Goal: Task Accomplishment & Management: Complete application form

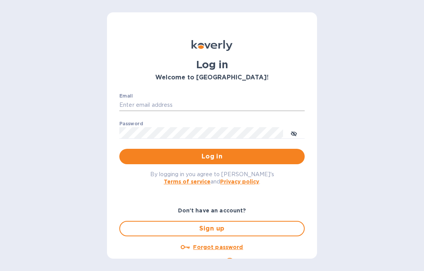
click at [161, 103] on input "Email" at bounding box center [211, 106] width 185 height 12
type input "[EMAIL_ADDRESS][DOMAIN_NAME]"
click at [185, 148] on p "​" at bounding box center [211, 144] width 185 height 9
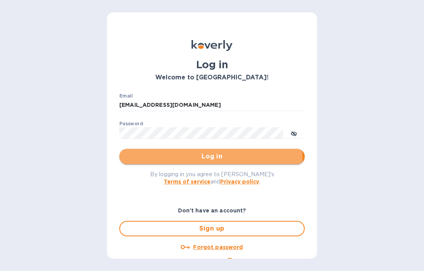
click at [185, 158] on span "Log in" at bounding box center [211, 156] width 173 height 9
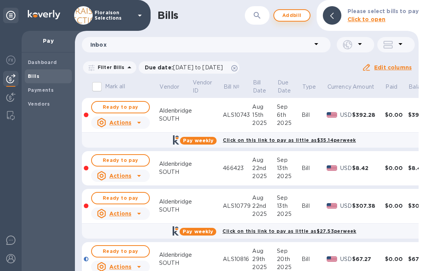
click at [304, 12] on span "Add bill" at bounding box center [291, 15] width 23 height 9
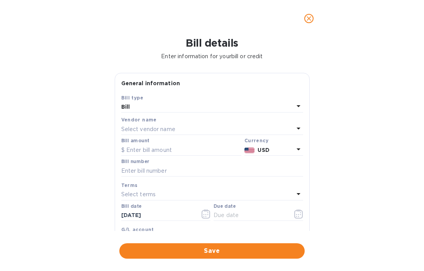
click at [139, 130] on p "Select vendor name" at bounding box center [148, 129] width 54 height 8
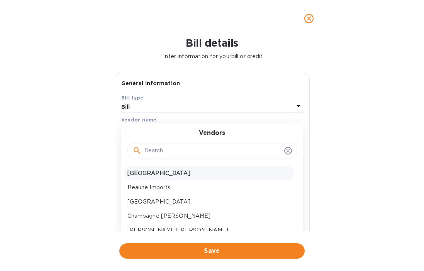
click at [142, 174] on p "[GEOGRAPHIC_DATA]" at bounding box center [208, 174] width 163 height 8
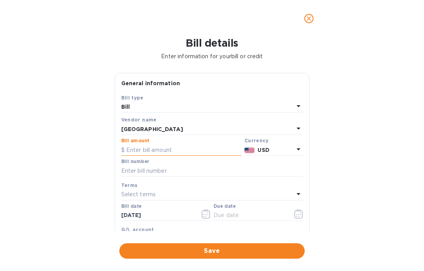
click at [147, 151] on input "text" at bounding box center [181, 150] width 120 height 12
type input "414.44"
click at [59, 185] on div "Bill details Enter information for your bill or credit General information Save…" at bounding box center [212, 154] width 424 height 234
click at [160, 166] on input "text" at bounding box center [212, 171] width 182 height 12
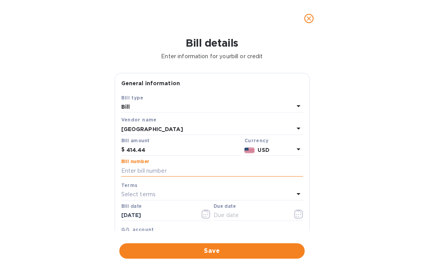
paste input "ALS10847"
type input "ALS10847"
click at [206, 213] on icon "button" at bounding box center [206, 214] width 9 height 9
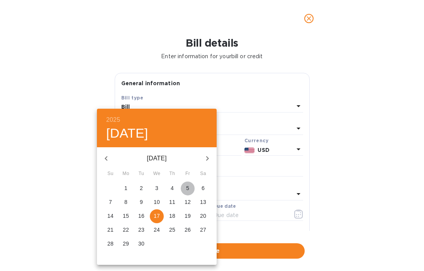
click at [191, 188] on span "5" at bounding box center [188, 189] width 14 height 8
type input "[DATE]"
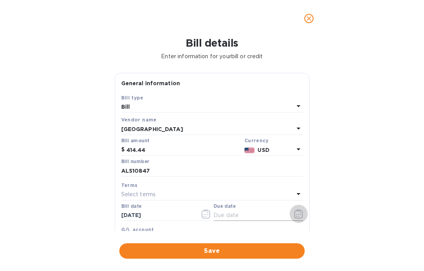
click at [297, 218] on icon "button" at bounding box center [298, 214] width 9 height 9
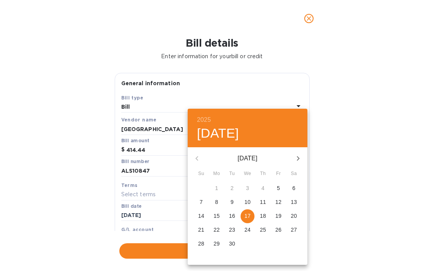
click at [278, 227] on p "26" at bounding box center [278, 230] width 6 height 8
type input "[DATE]"
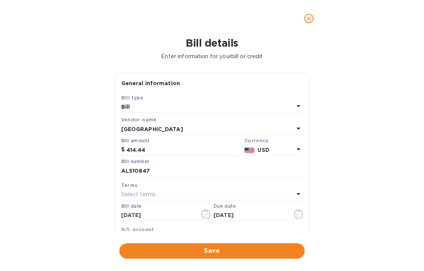
click at [155, 198] on p "Select terms" at bounding box center [138, 195] width 35 height 8
click at [100, 201] on div "Bill details Enter information for your bill or credit General information Save…" at bounding box center [212, 154] width 424 height 234
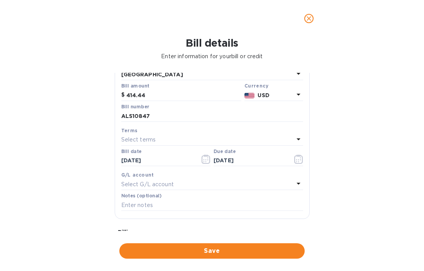
scroll to position [64, 0]
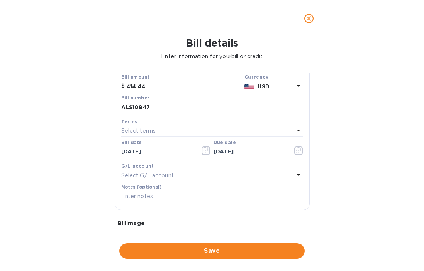
click at [159, 196] on input "text" at bounding box center [212, 197] width 182 height 12
paste input "ALS10847"
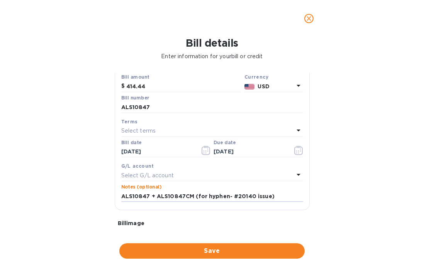
type input "ALS10847 + ALS10847CM (for hyphen- #20140 issue)"
click at [84, 183] on div "Bill details Enter information for your bill or credit General information Save…" at bounding box center [212, 154] width 424 height 234
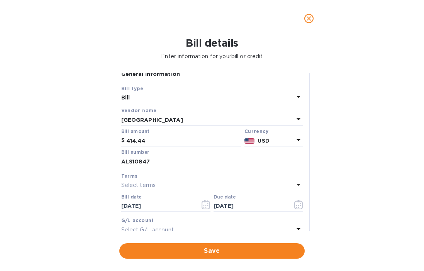
scroll to position [8, 0]
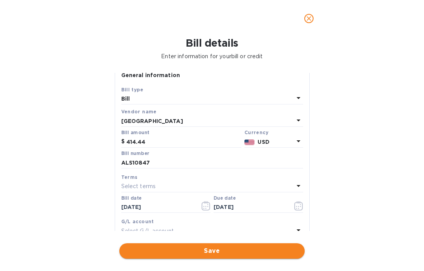
click at [199, 253] on span "Save" at bounding box center [211, 251] width 173 height 9
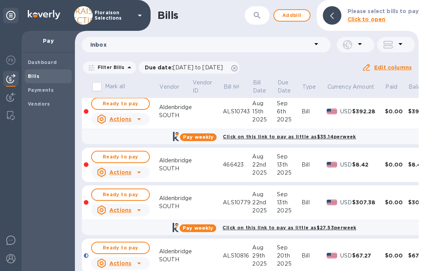
scroll to position [0, 0]
